Goal: Find specific page/section: Find specific page/section

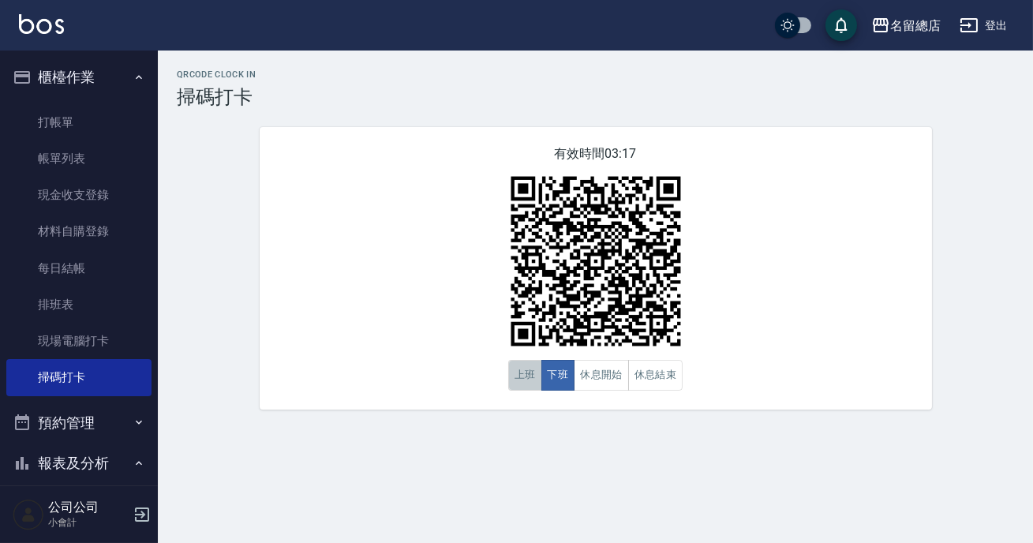
click at [522, 372] on button "上班" at bounding box center [525, 375] width 34 height 31
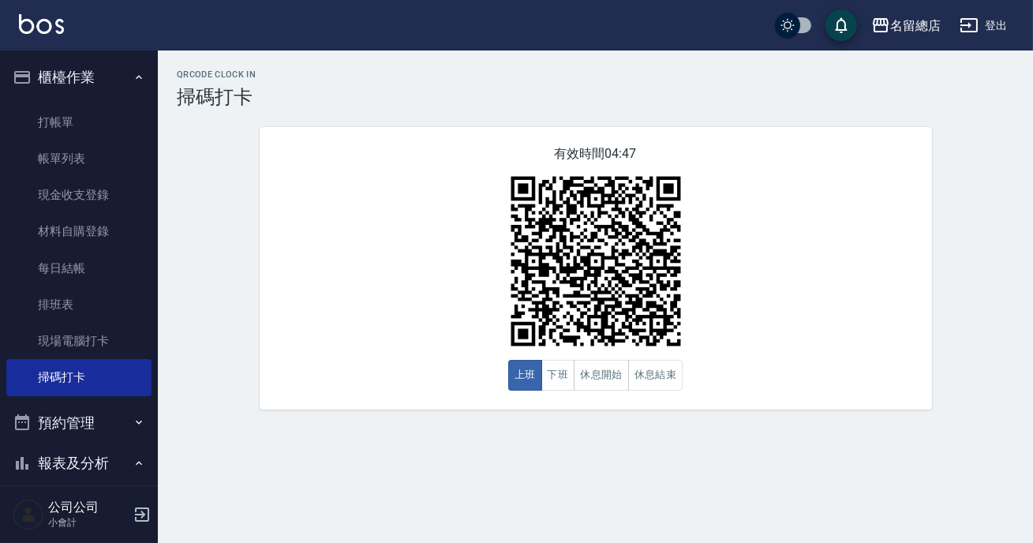
drag, startPoint x: 145, startPoint y: 179, endPoint x: 147, endPoint y: 232, distance: 52.9
click at [147, 232] on nav "櫃檯作業 打帳單 帳單列表 現金收支登錄 材料自購登錄 每日結帳 排班表 現場電腦打卡 掃碼打卡 預約管理 預約管理 單日預約紀錄 單週預約紀錄 報表及分析 …" at bounding box center [79, 267] width 158 height 435
drag, startPoint x: 149, startPoint y: 223, endPoint x: 155, endPoint y: 362, distance: 139.8
click at [143, 378] on nav "櫃檯作業 打帳單 帳單列表 現金收支登錄 材料自購登錄 每日結帳 排班表 現場電腦打卡 掃碼打卡 預約管理 預約管理 單日預約紀錄 單週預約紀錄 報表及分析 …" at bounding box center [79, 267] width 158 height 435
drag, startPoint x: 158, startPoint y: 281, endPoint x: 150, endPoint y: 358, distance: 77.7
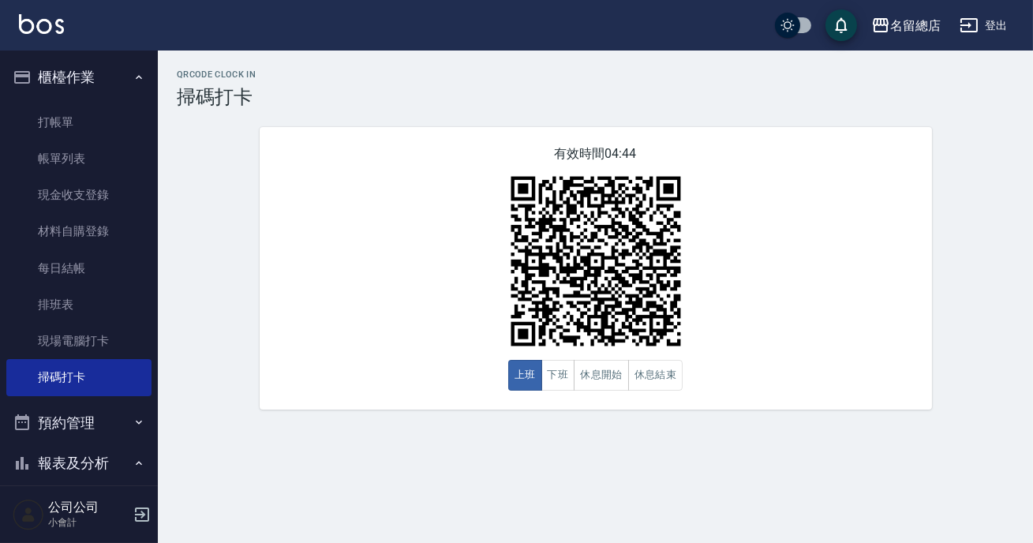
click at [150, 358] on div "櫃檯作業 打帳單 帳單列表 現金收支登錄 材料自購登錄 每日結帳 排班表 現場電腦打卡 掃碼打卡 預約管理 預約管理 單日預約紀錄 單週預約紀錄 報表及分析 …" at bounding box center [79, 296] width 159 height 492
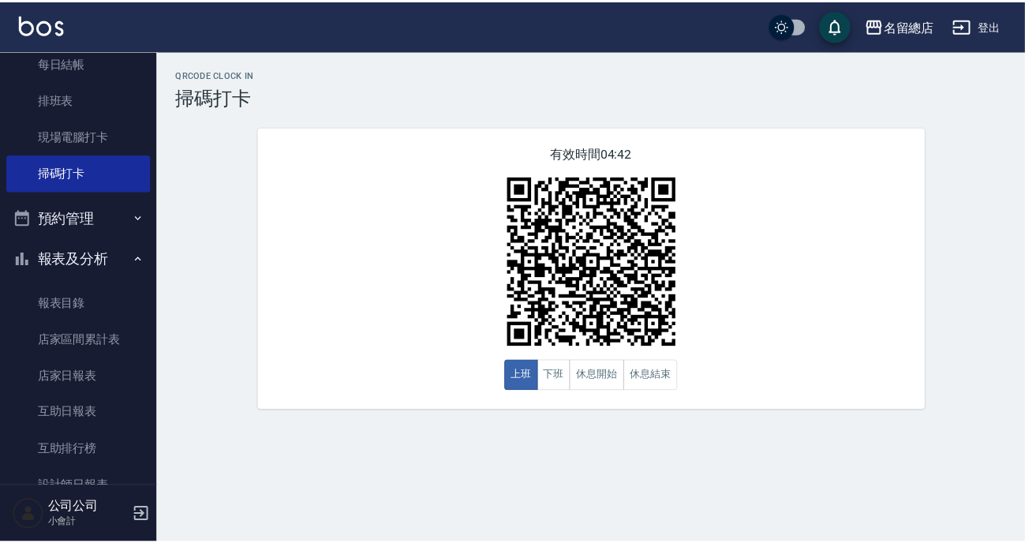
scroll to position [248, 0]
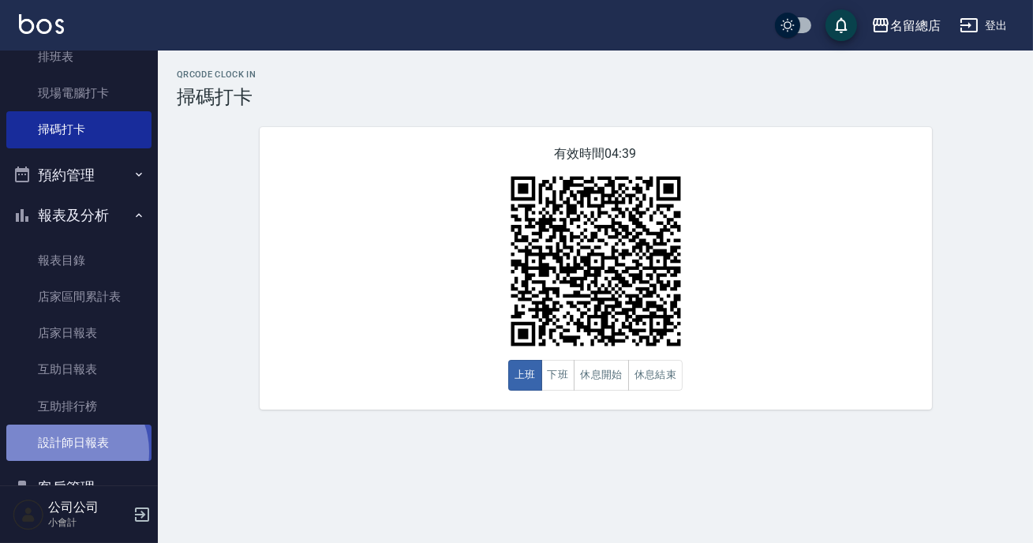
click at [66, 451] on link "設計師日報表" at bounding box center [78, 443] width 145 height 36
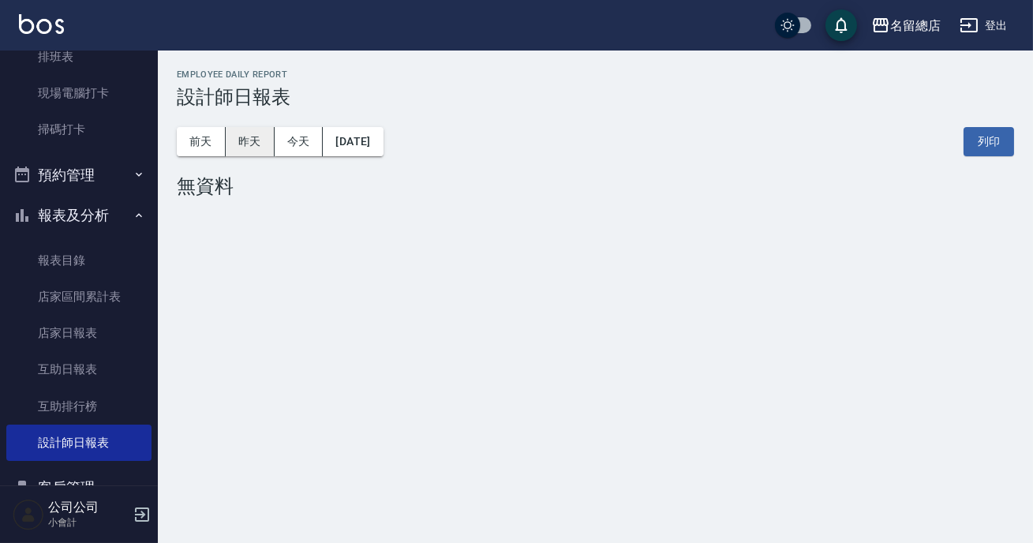
click at [232, 151] on button "昨天" at bounding box center [250, 141] width 49 height 29
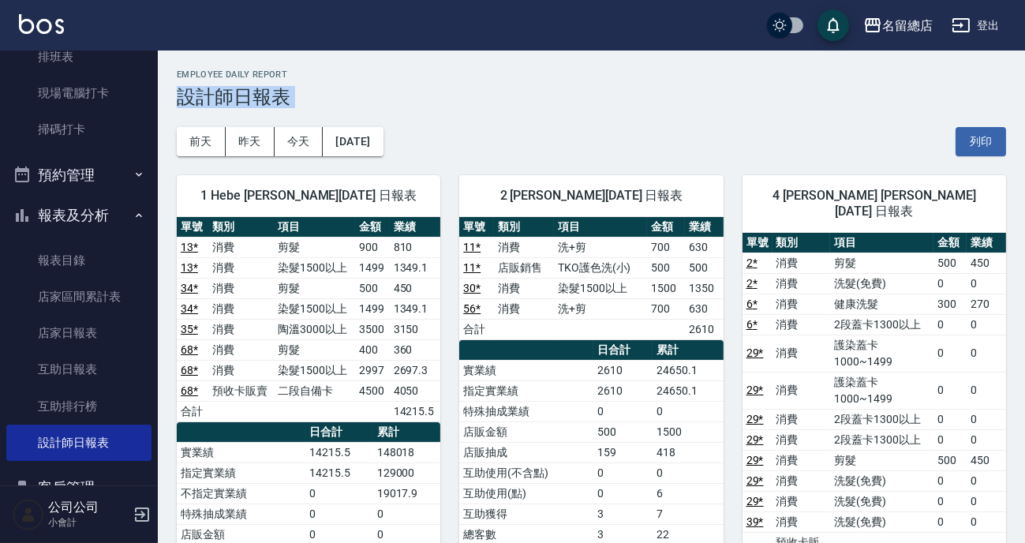
drag, startPoint x: 1024, startPoint y: 63, endPoint x: 1025, endPoint y: 114, distance: 51.3
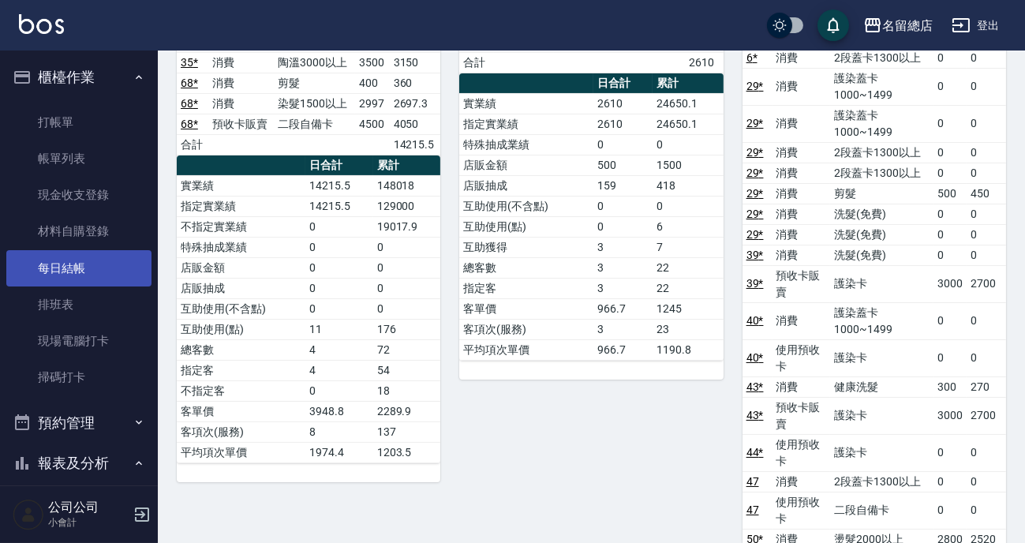
scroll to position [195, 0]
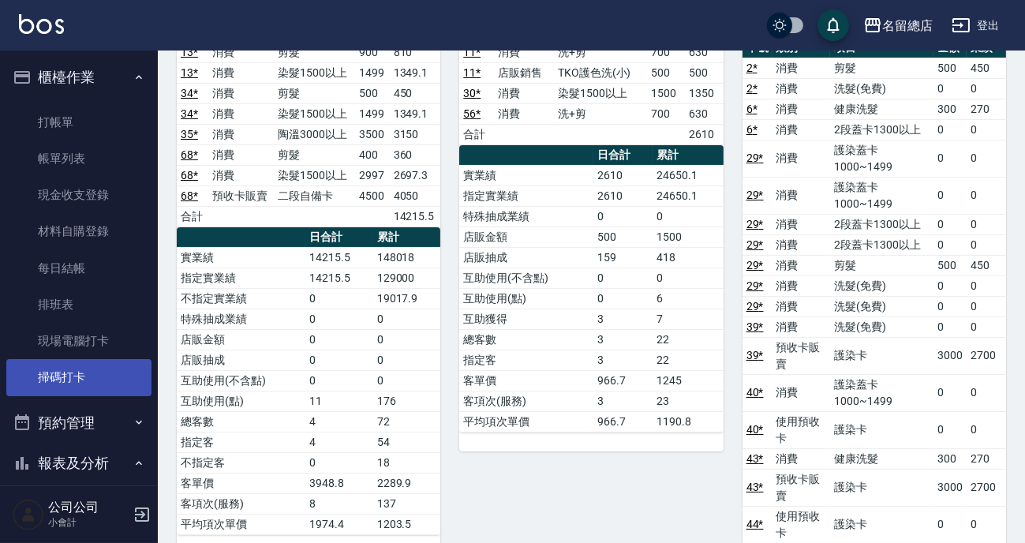
click at [92, 370] on link "掃碼打卡" at bounding box center [78, 377] width 145 height 36
